Goal: Task Accomplishment & Management: Use online tool/utility

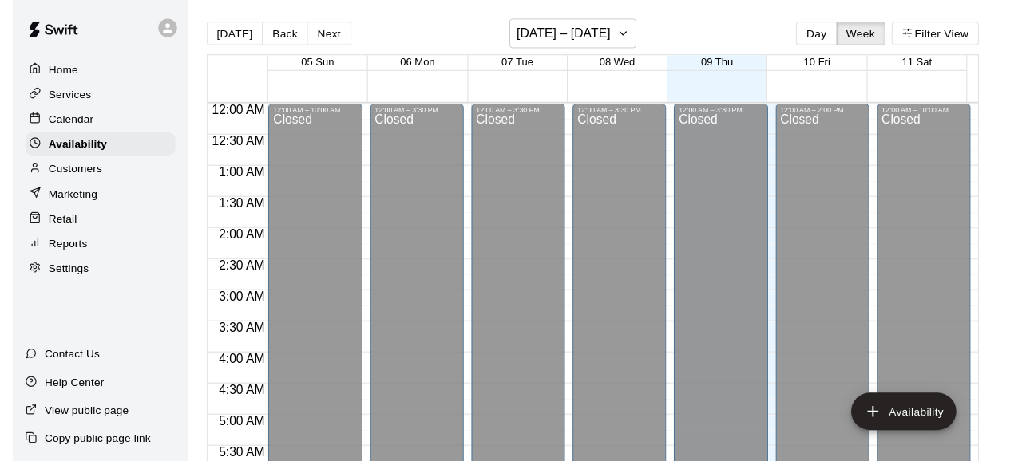
scroll to position [1024, 0]
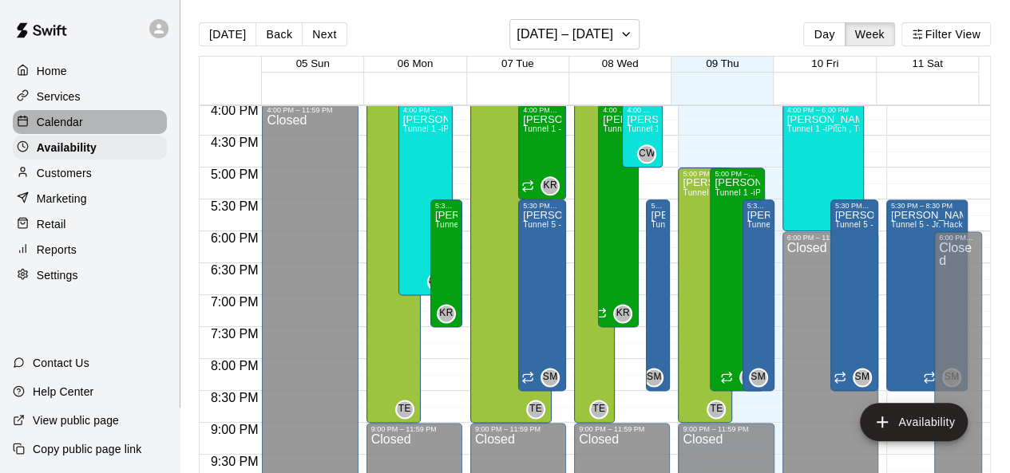
click at [57, 127] on p "Calendar" at bounding box center [60, 122] width 46 height 16
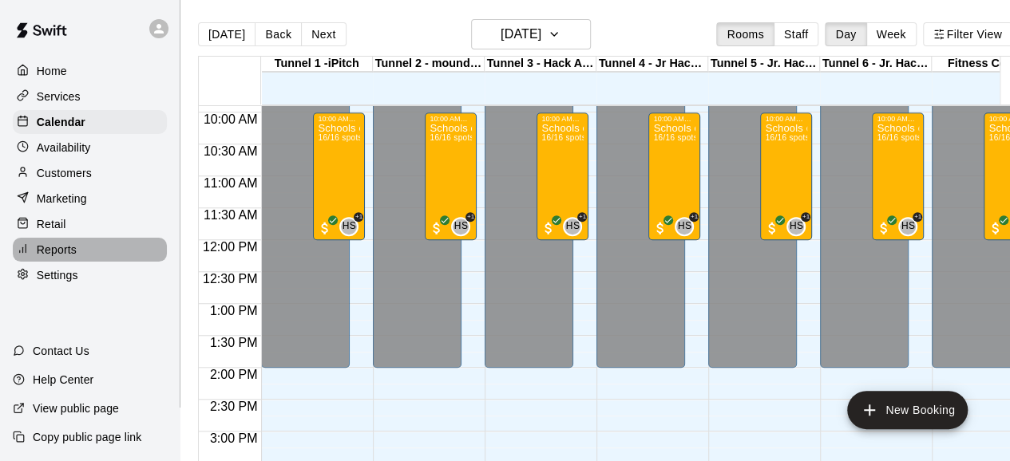
click at [30, 258] on div at bounding box center [27, 250] width 20 height 15
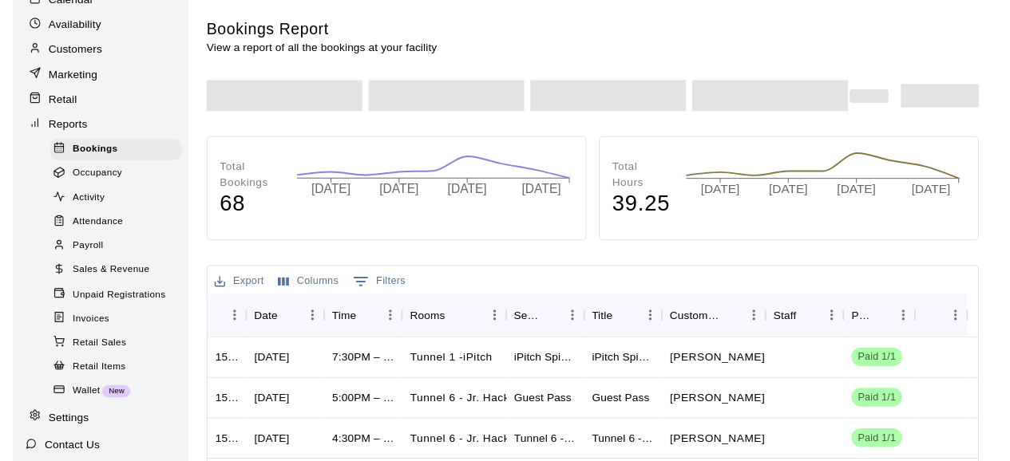
scroll to position [160, 0]
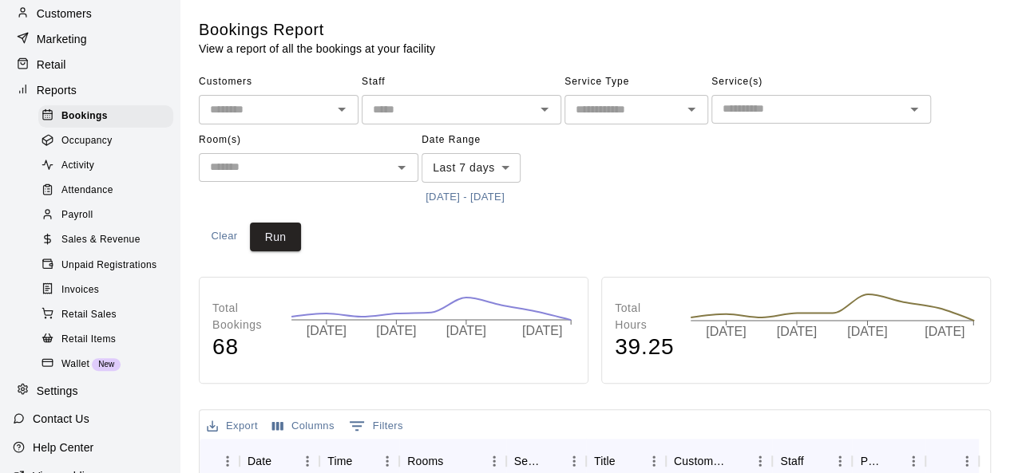
click at [85, 248] on span "Sales & Revenue" at bounding box center [100, 240] width 79 height 16
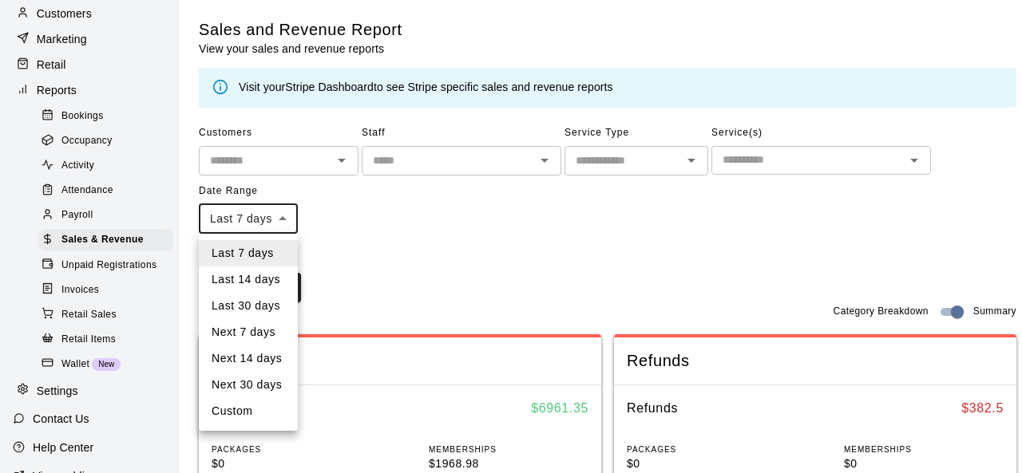
click at [245, 415] on li "Custom" at bounding box center [248, 411] width 99 height 26
type input "******"
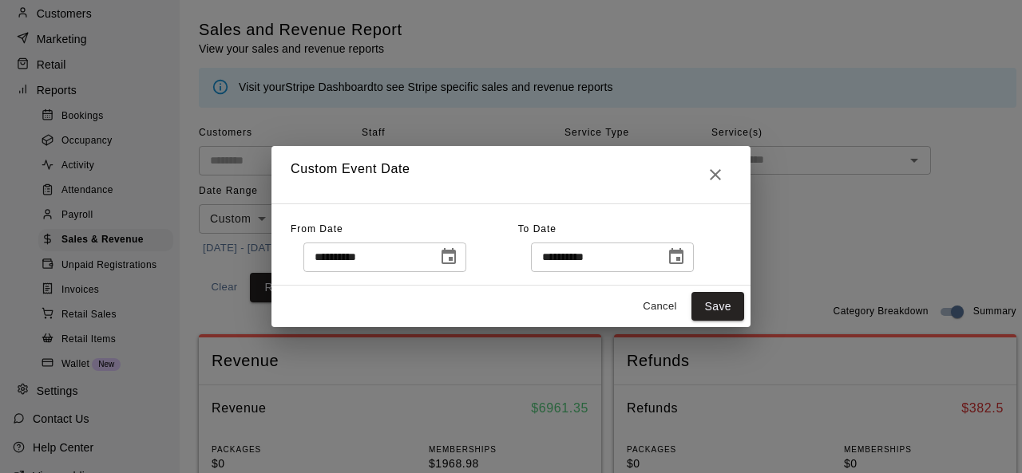
click at [458, 259] on icon "Choose date, selected date is Oct 3, 2025" at bounding box center [448, 256] width 19 height 19
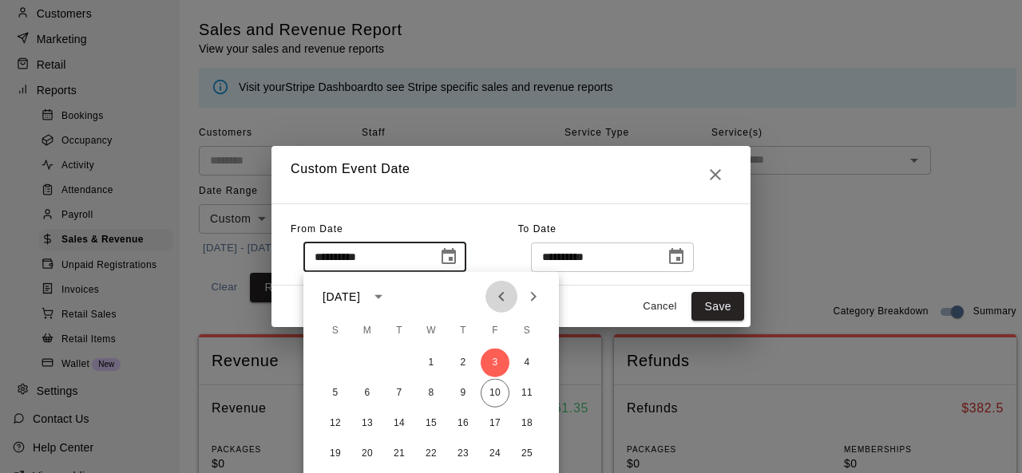
click at [498, 299] on icon "Previous month" at bounding box center [501, 296] width 19 height 19
click at [496, 299] on icon "Previous month" at bounding box center [501, 296] width 19 height 19
click at [405, 366] on button "1" at bounding box center [399, 363] width 29 height 29
type input "**********"
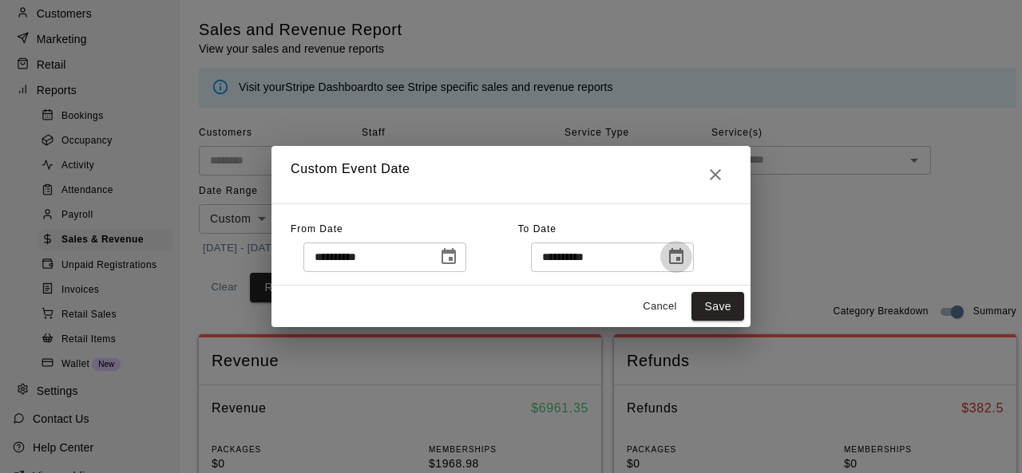
click at [686, 261] on icon "Choose date, selected date is Oct 10, 2025" at bounding box center [675, 256] width 19 height 19
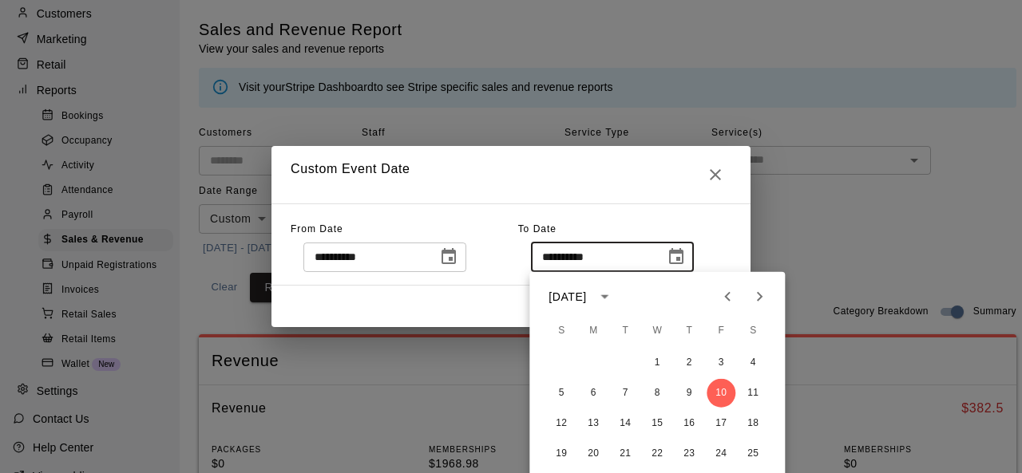
click at [726, 290] on icon "Previous month" at bounding box center [727, 296] width 19 height 19
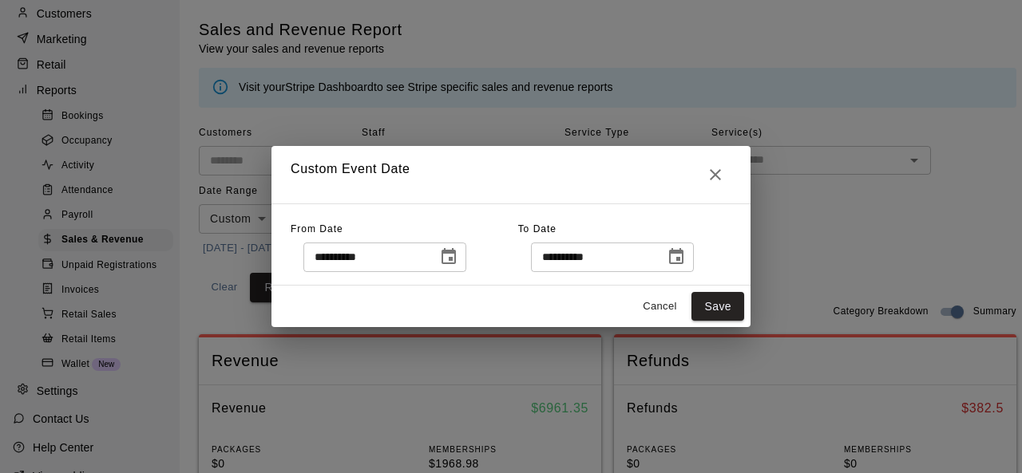
click at [575, 263] on input "**********" at bounding box center [592, 258] width 123 height 30
click at [686, 262] on icon "Choose date, selected date is Oct 10, 2025" at bounding box center [675, 256] width 19 height 19
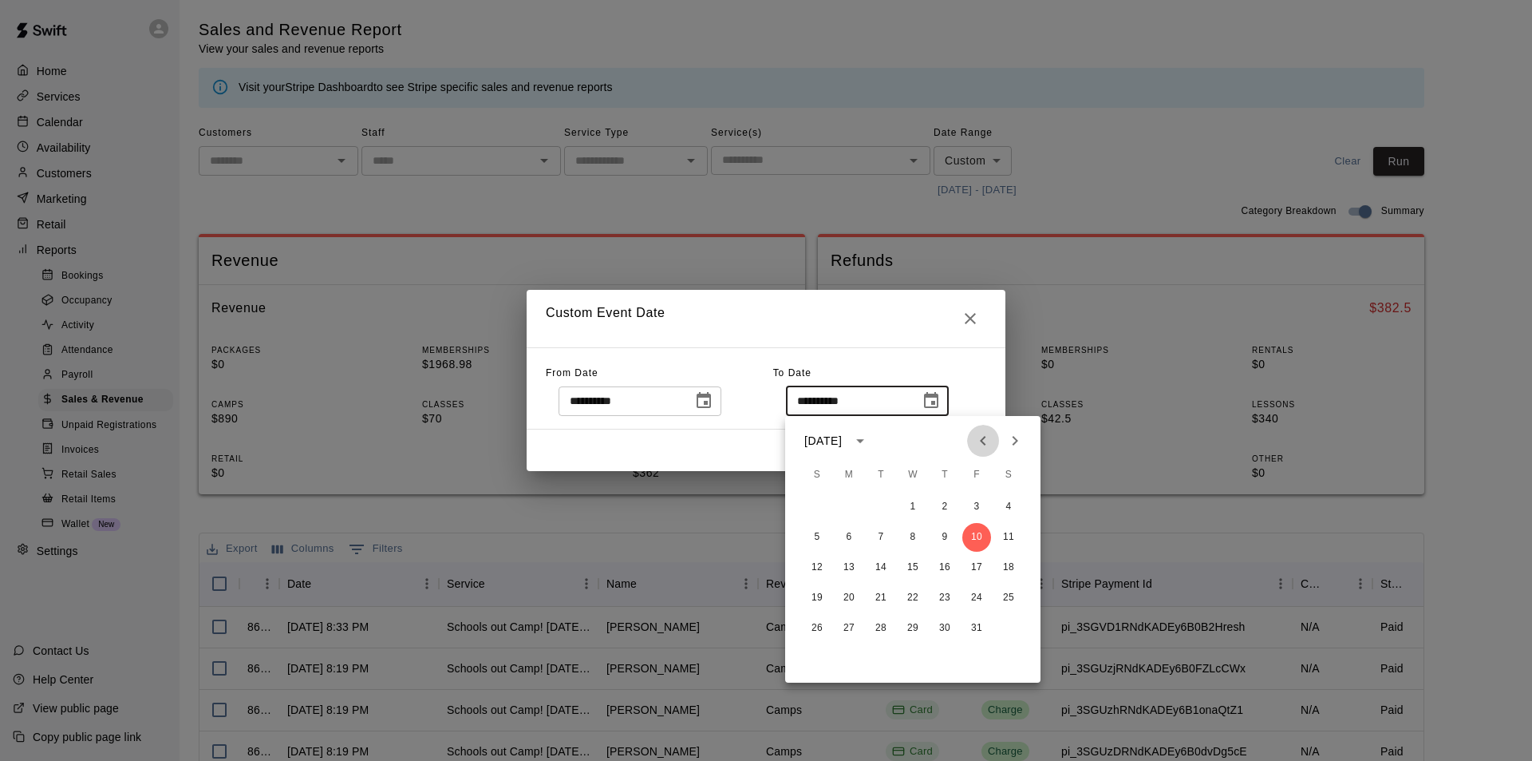
click at [975, 441] on icon "Previous month" at bounding box center [983, 440] width 19 height 19
click at [889, 472] on button "30" at bounding box center [881, 628] width 29 height 29
type input "**********"
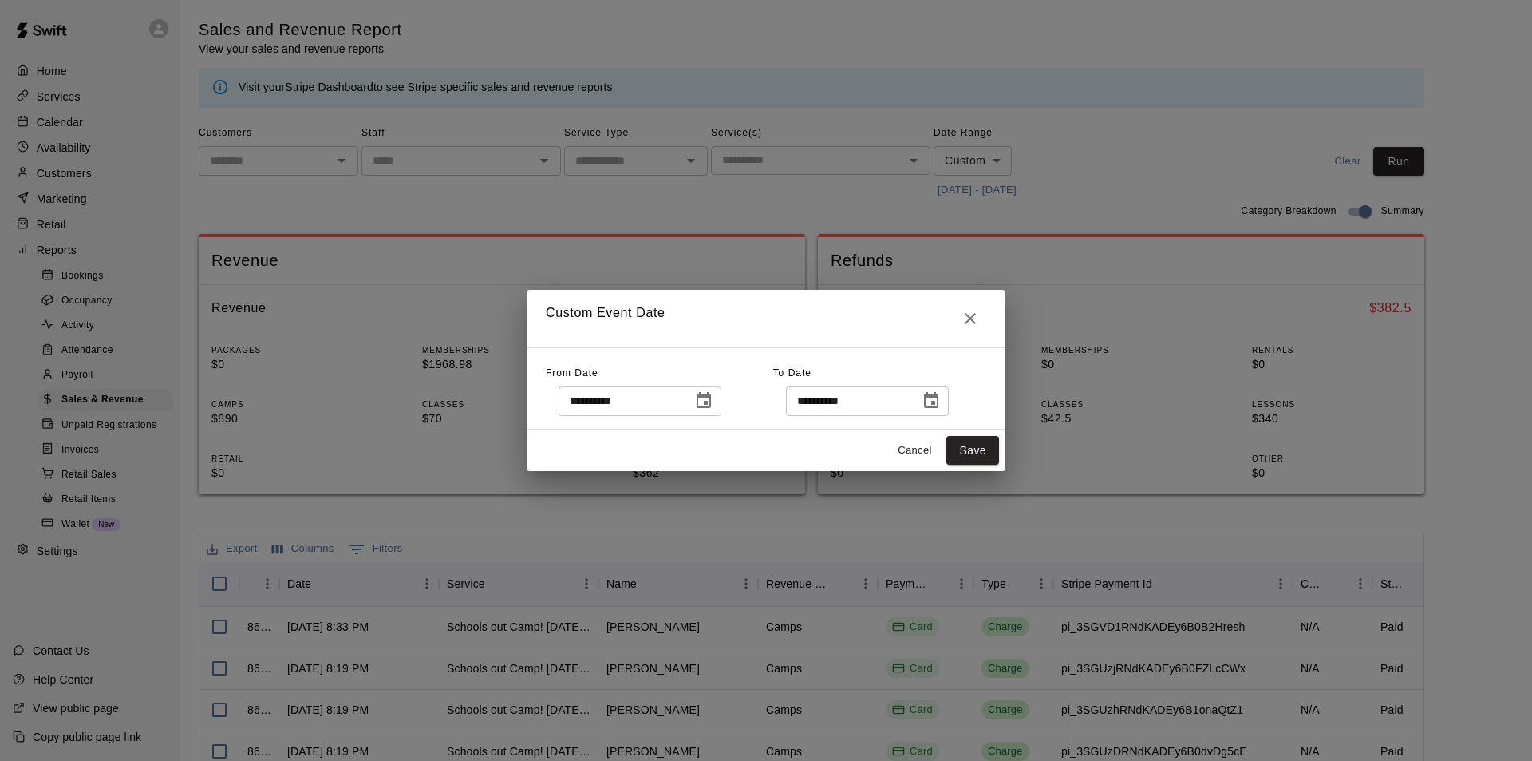
click at [1001, 441] on div "Cancel Save" at bounding box center [766, 450] width 479 height 42
click at [986, 446] on button "Save" at bounding box center [973, 451] width 53 height 30
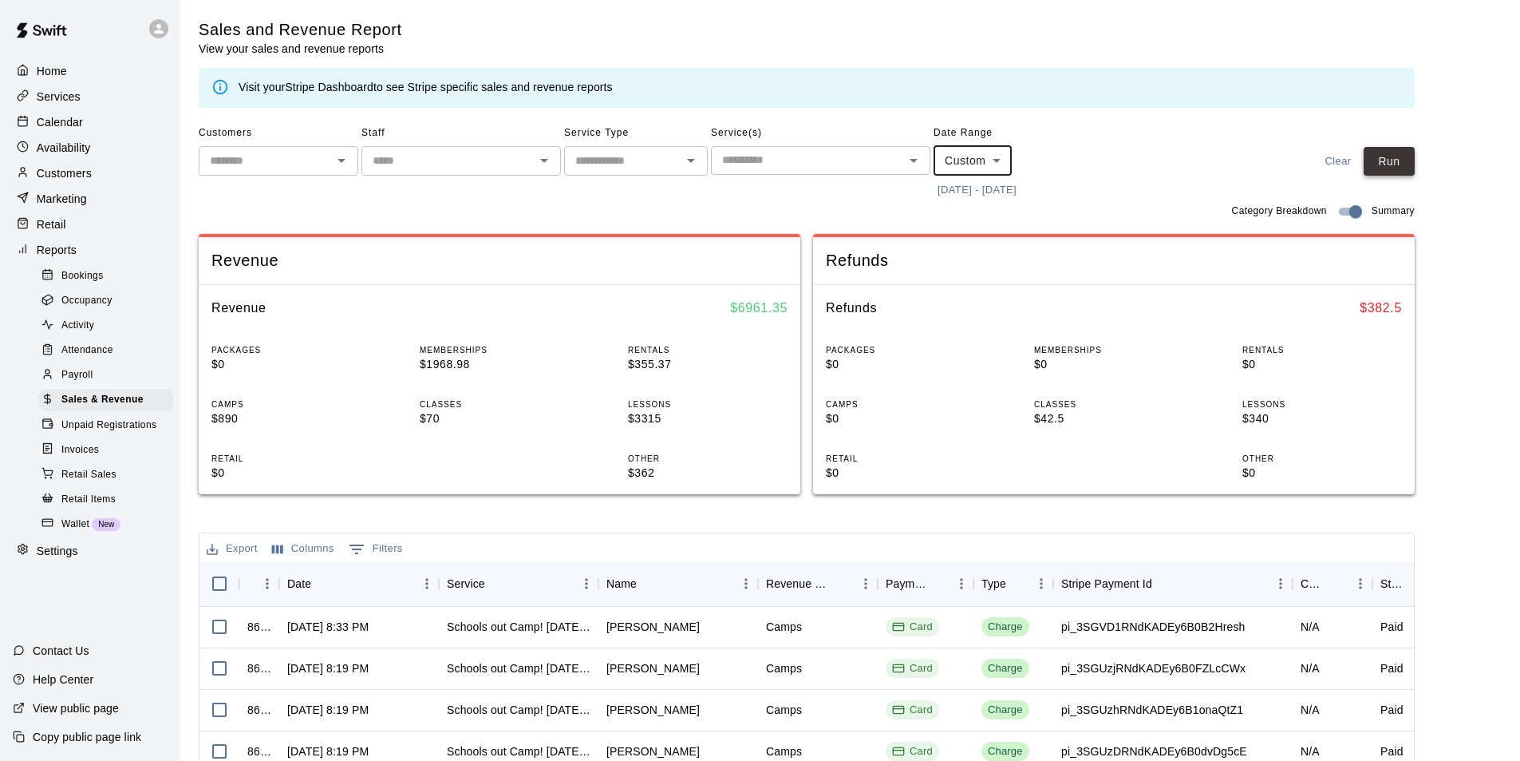
click at [1009, 162] on button "Run" at bounding box center [1389, 162] width 51 height 30
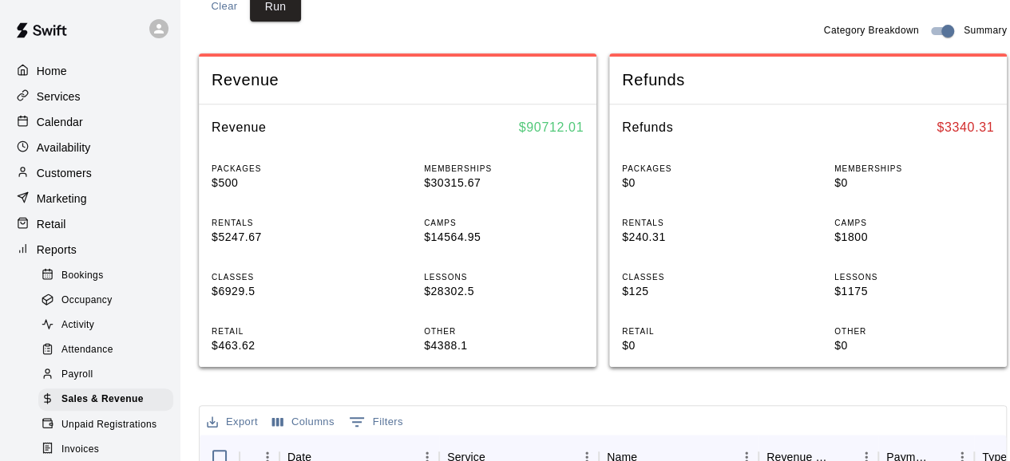
scroll to position [479, 0]
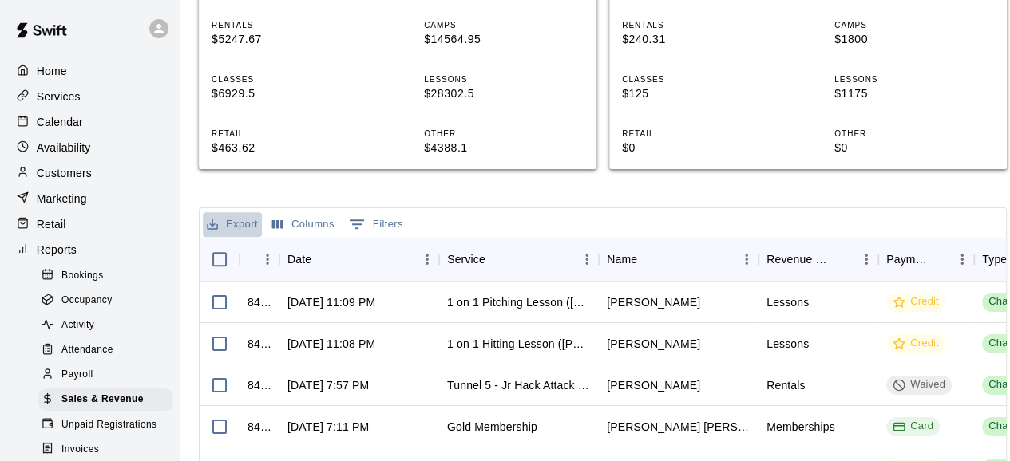
click at [233, 221] on button "Export" at bounding box center [232, 224] width 59 height 25
click at [241, 252] on li "Download as CSV" at bounding box center [264, 256] width 123 height 26
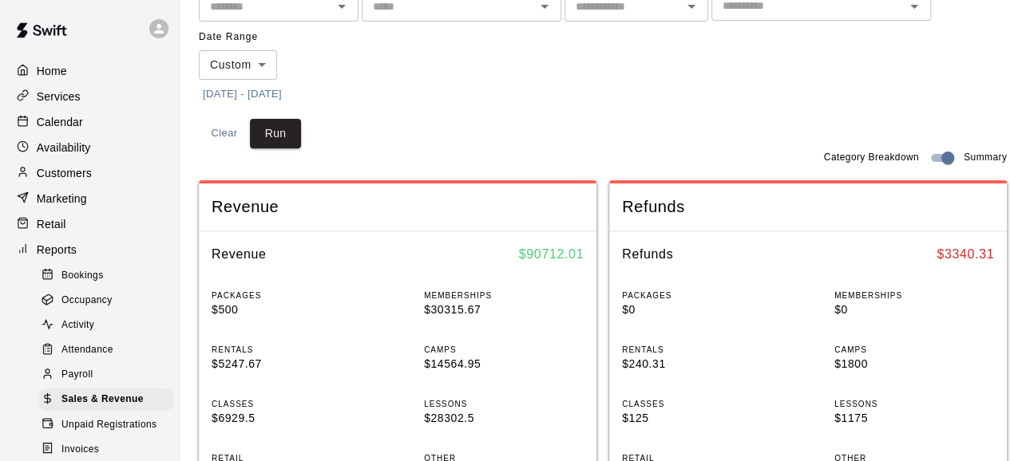
scroll to position [0, 0]
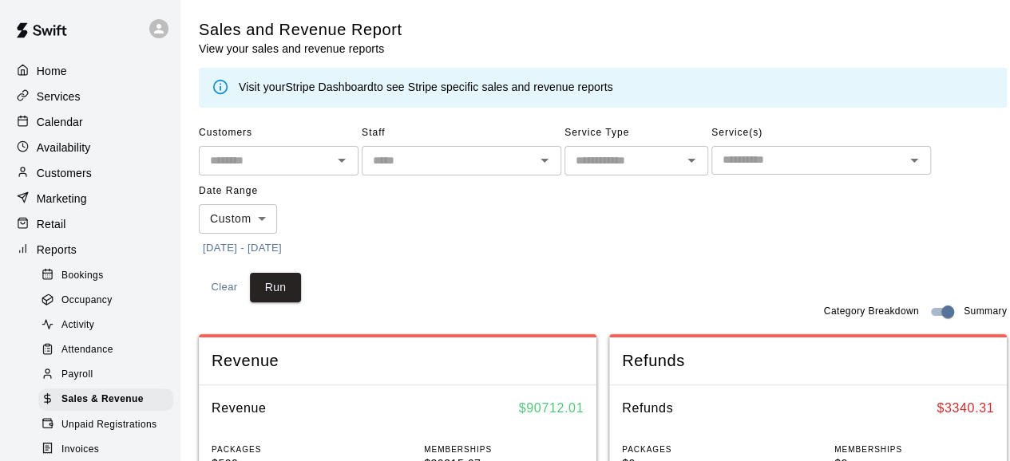
click at [1006, 74] on div "Visit your Stripe Dashboard to see Stripe specific sales and revenue reports" at bounding box center [603, 88] width 808 height 40
